Goal: Check status

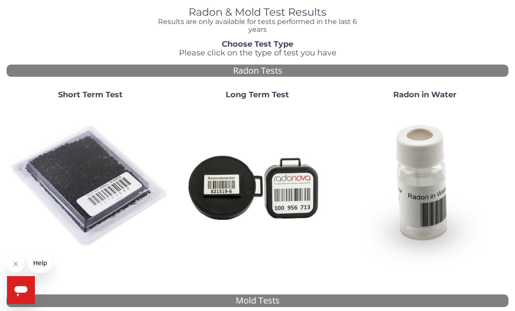
click at [250, 143] on img at bounding box center [257, 186] width 160 height 160
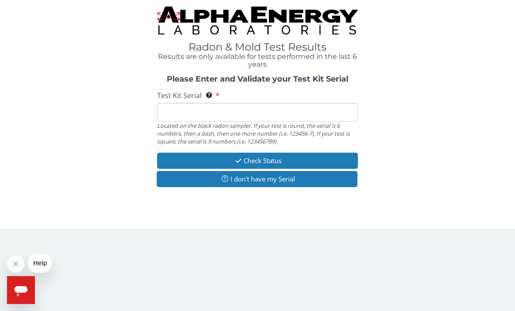
click at [267, 109] on input "Test Kit Serial Located on the black radon sampler. If your test is round, the …" at bounding box center [257, 112] width 201 height 19
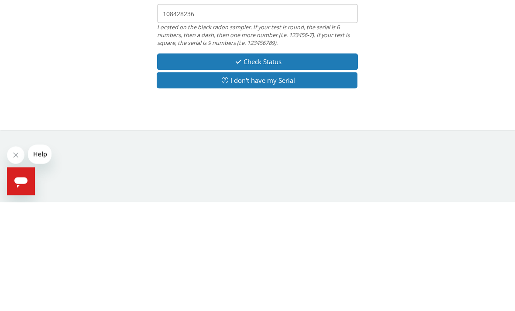
type input "108428236"
click at [281, 162] on button "Check Status" at bounding box center [257, 170] width 201 height 16
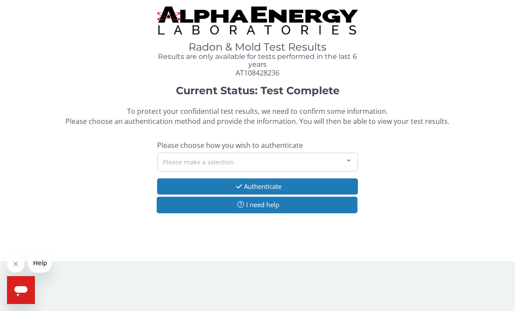
click at [269, 161] on div "Please make a selection" at bounding box center [257, 162] width 201 height 19
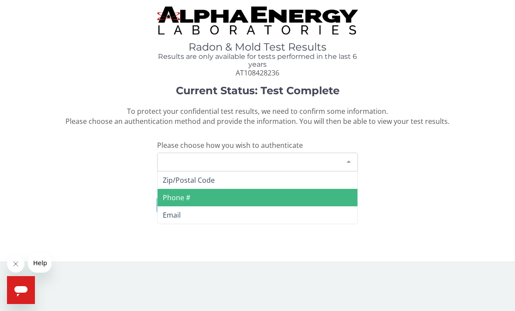
click at [181, 196] on span "Phone #" at bounding box center [176, 198] width 27 height 10
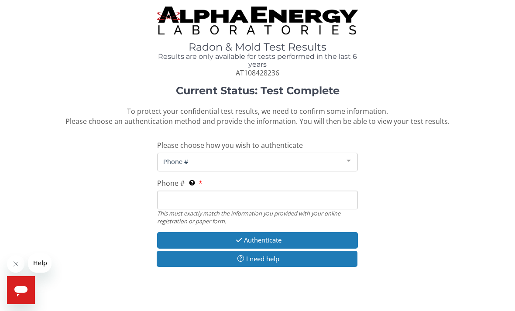
click at [254, 191] on input "Phone # This must exactly match the information you provided with your online r…" at bounding box center [257, 200] width 201 height 19
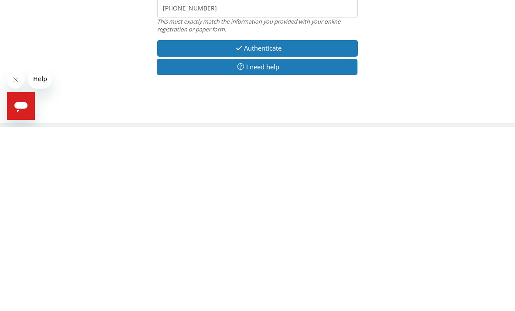
scroll to position [9, 0]
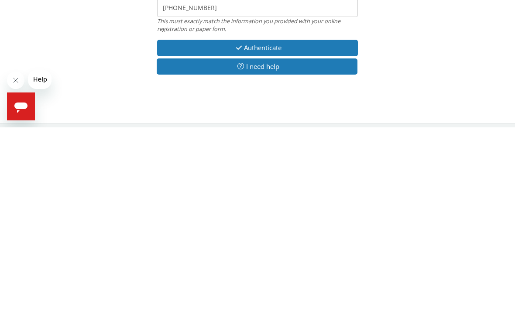
type input "[PHONE_NUMBER]"
click at [276, 223] on button "Authenticate" at bounding box center [257, 231] width 201 height 16
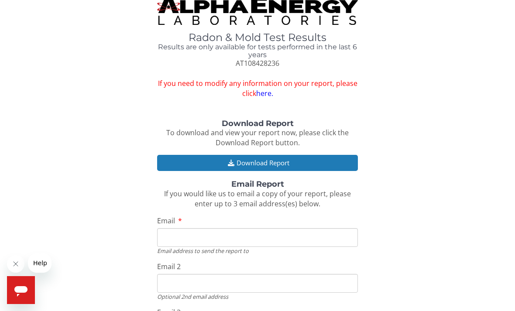
click at [278, 155] on button "Download Report" at bounding box center [257, 163] width 201 height 16
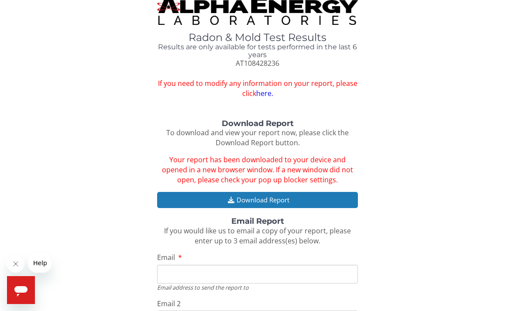
click at [236, 267] on input "Email" at bounding box center [257, 274] width 201 height 19
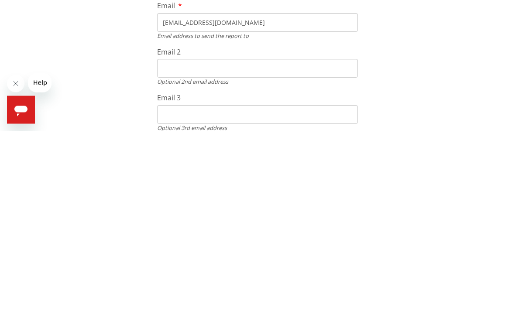
scroll to position [141, 0]
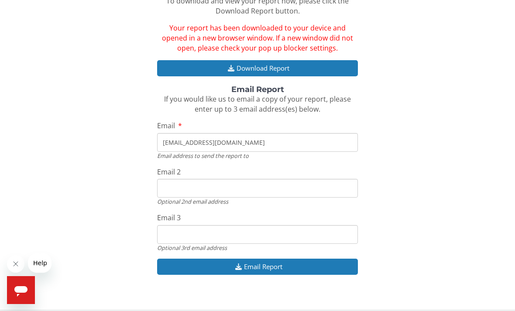
type input "[EMAIL_ADDRESS][DOMAIN_NAME]"
click at [274, 264] on button "Email Report" at bounding box center [257, 267] width 201 height 16
